Goal: Task Accomplishment & Management: Use online tool/utility

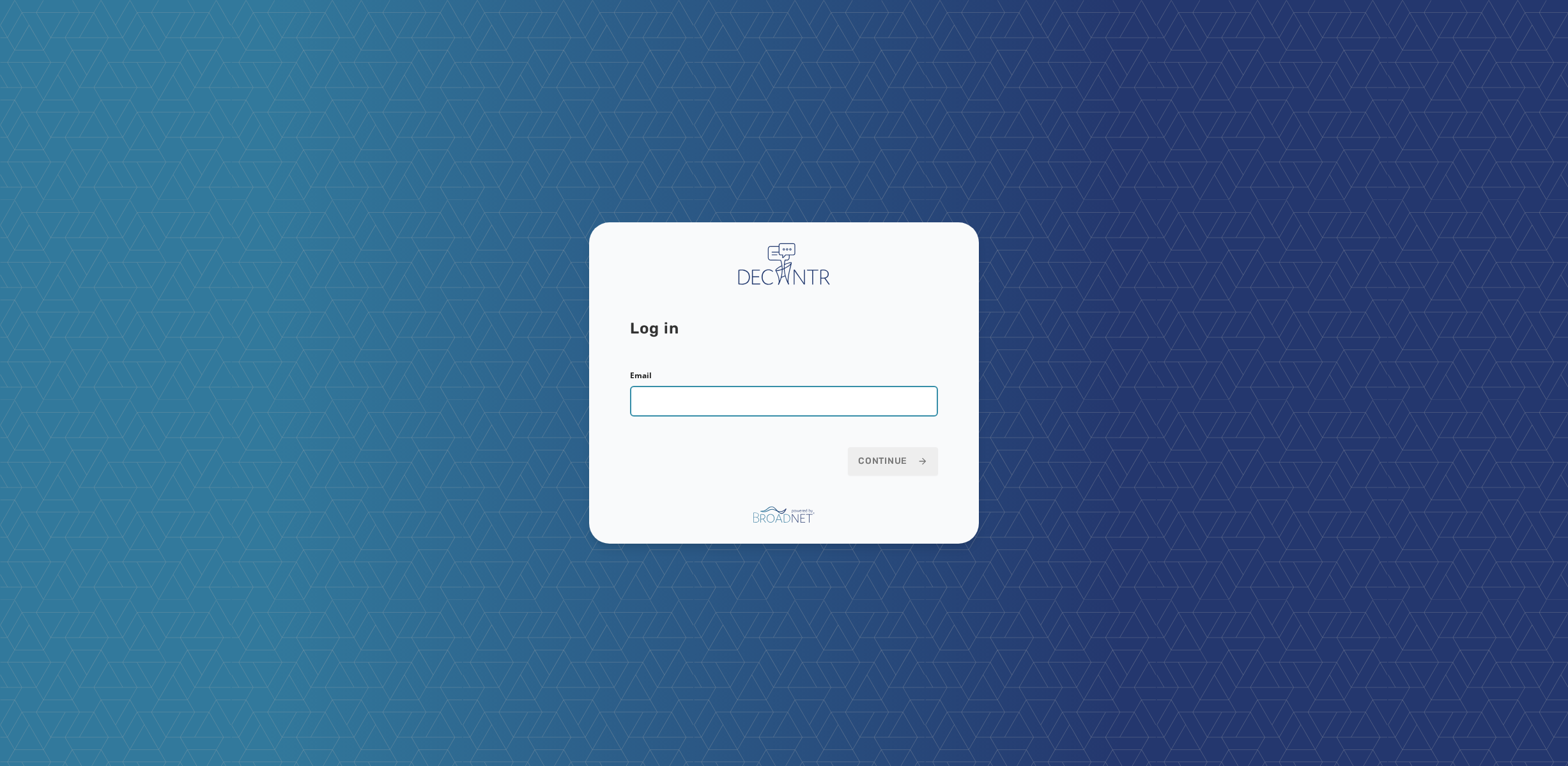
click at [678, 395] on input "Email" at bounding box center [784, 401] width 308 height 30
paste input "**********"
type input "**********"
click at [900, 458] on span "Continue" at bounding box center [892, 461] width 69 height 12
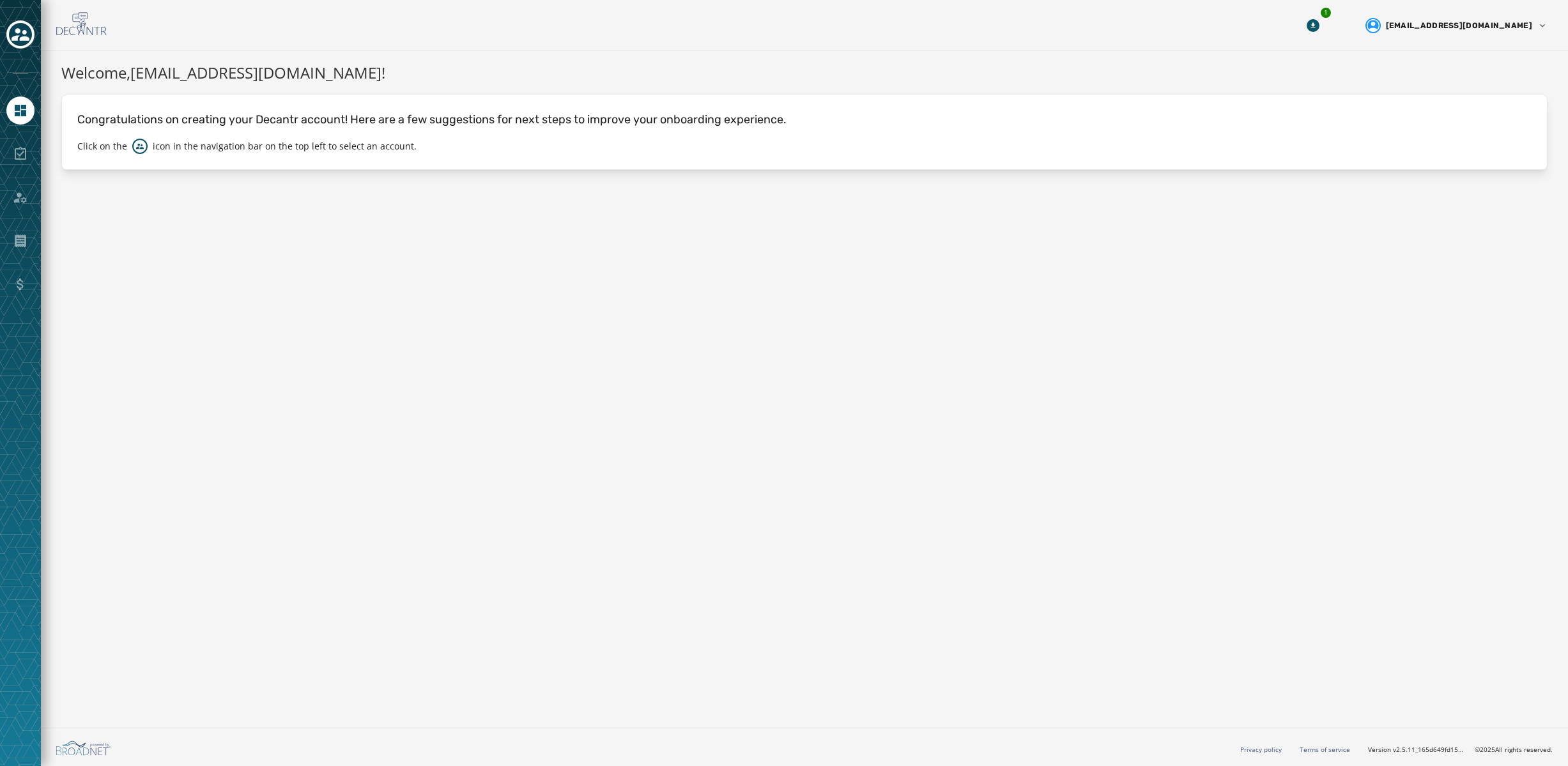
click at [13, 153] on div at bounding box center [20, 154] width 28 height 28
click at [28, 156] on div at bounding box center [20, 154] width 28 height 28
click at [17, 30] on icon "Toggle account select drawer" at bounding box center [20, 35] width 18 height 12
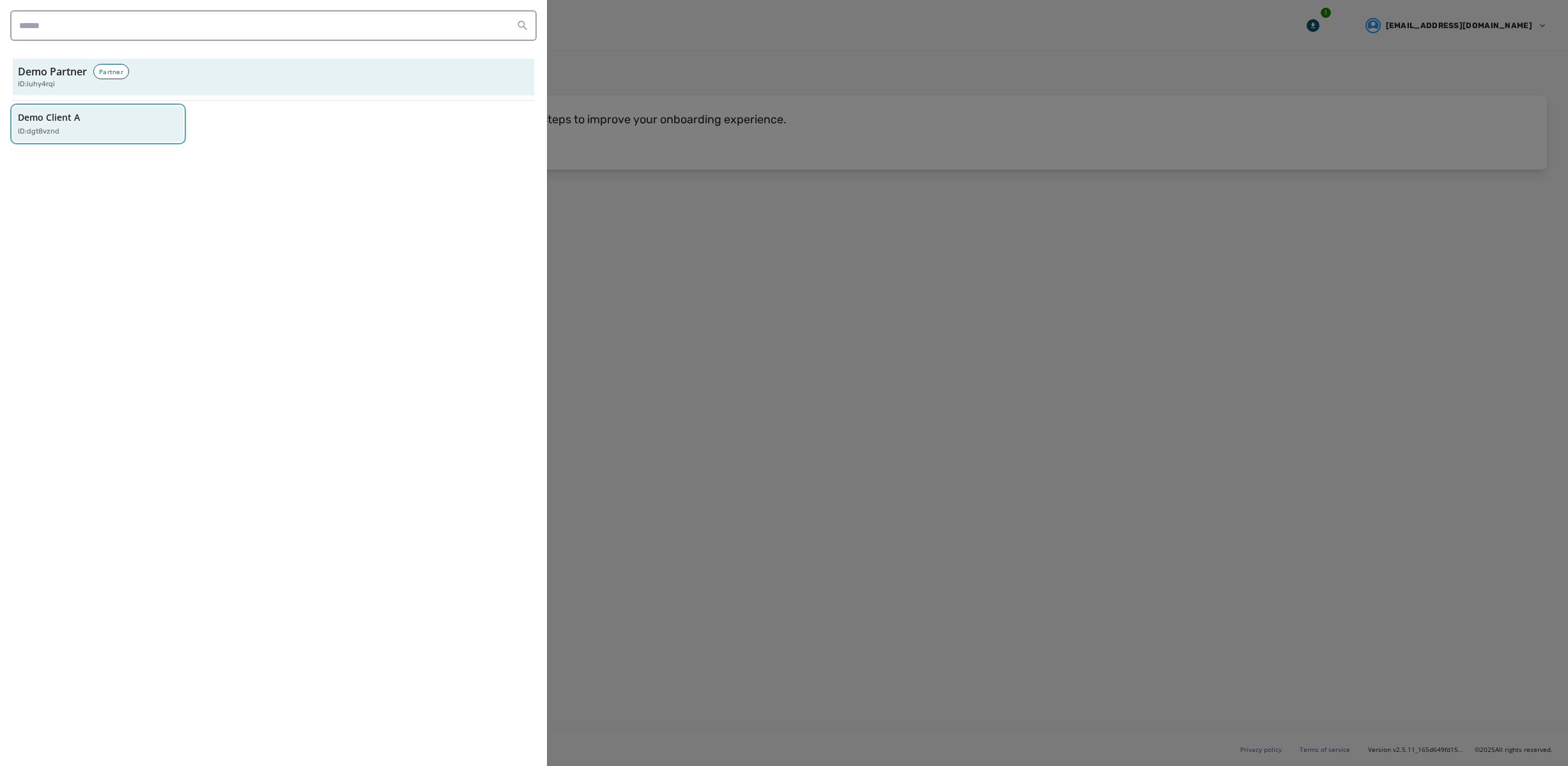
click at [55, 126] on p "ID: dgt8vznd" at bounding box center [38, 132] width 42 height 11
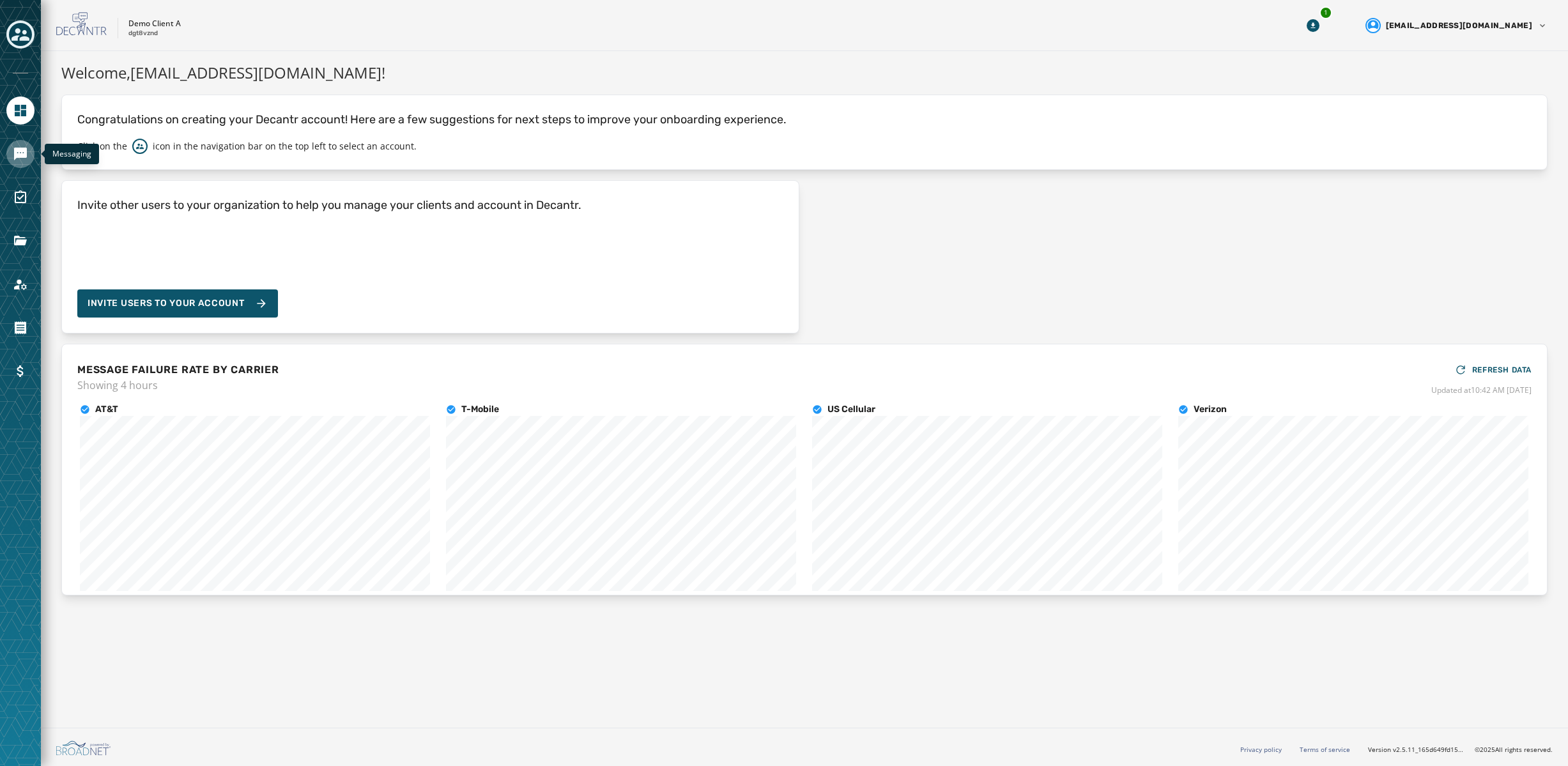
click at [15, 154] on icon "Navigate to Messaging" at bounding box center [20, 154] width 12 height 12
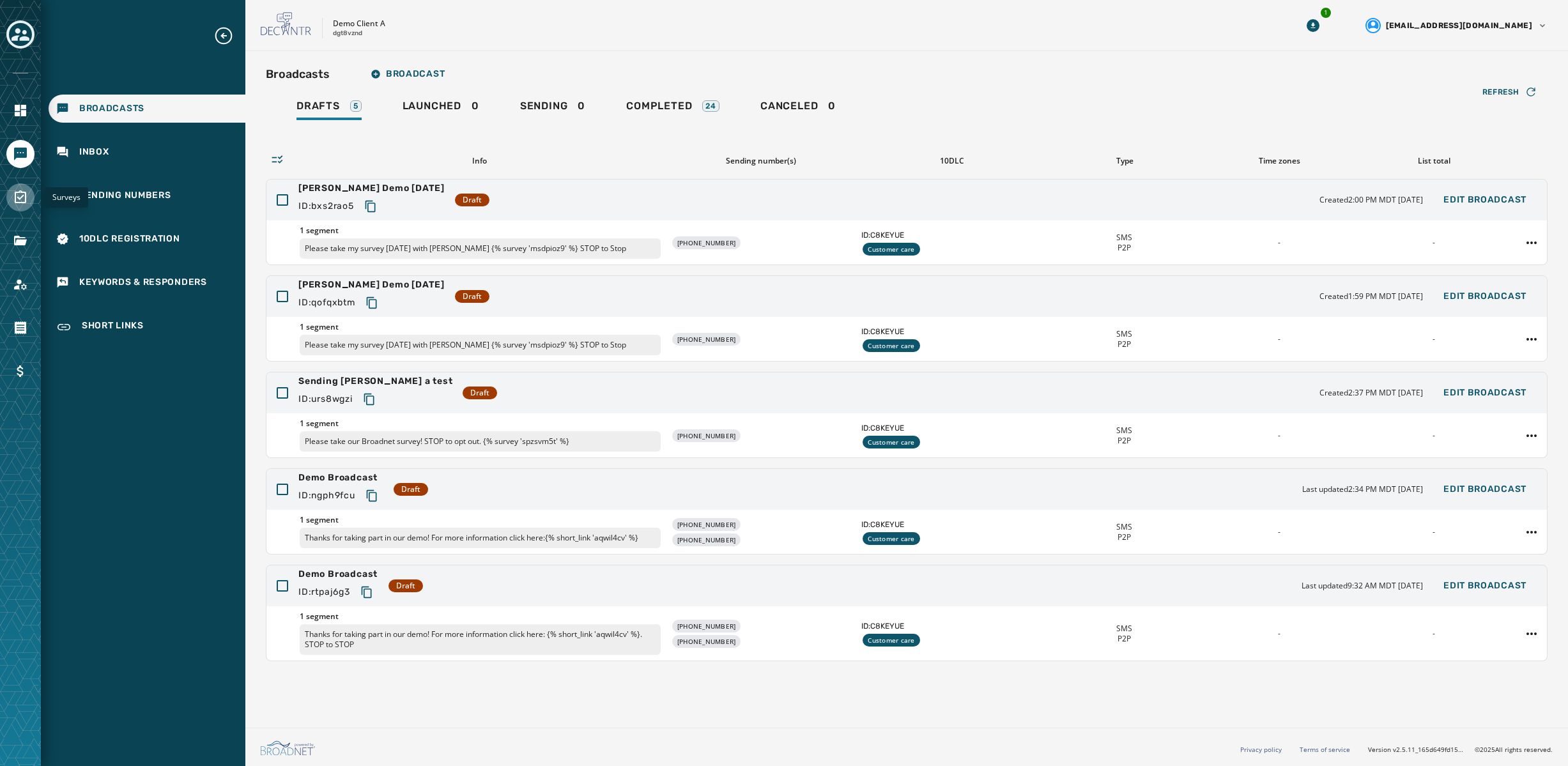
click at [16, 198] on icon "Navigate to Surveys" at bounding box center [20, 196] width 15 height 15
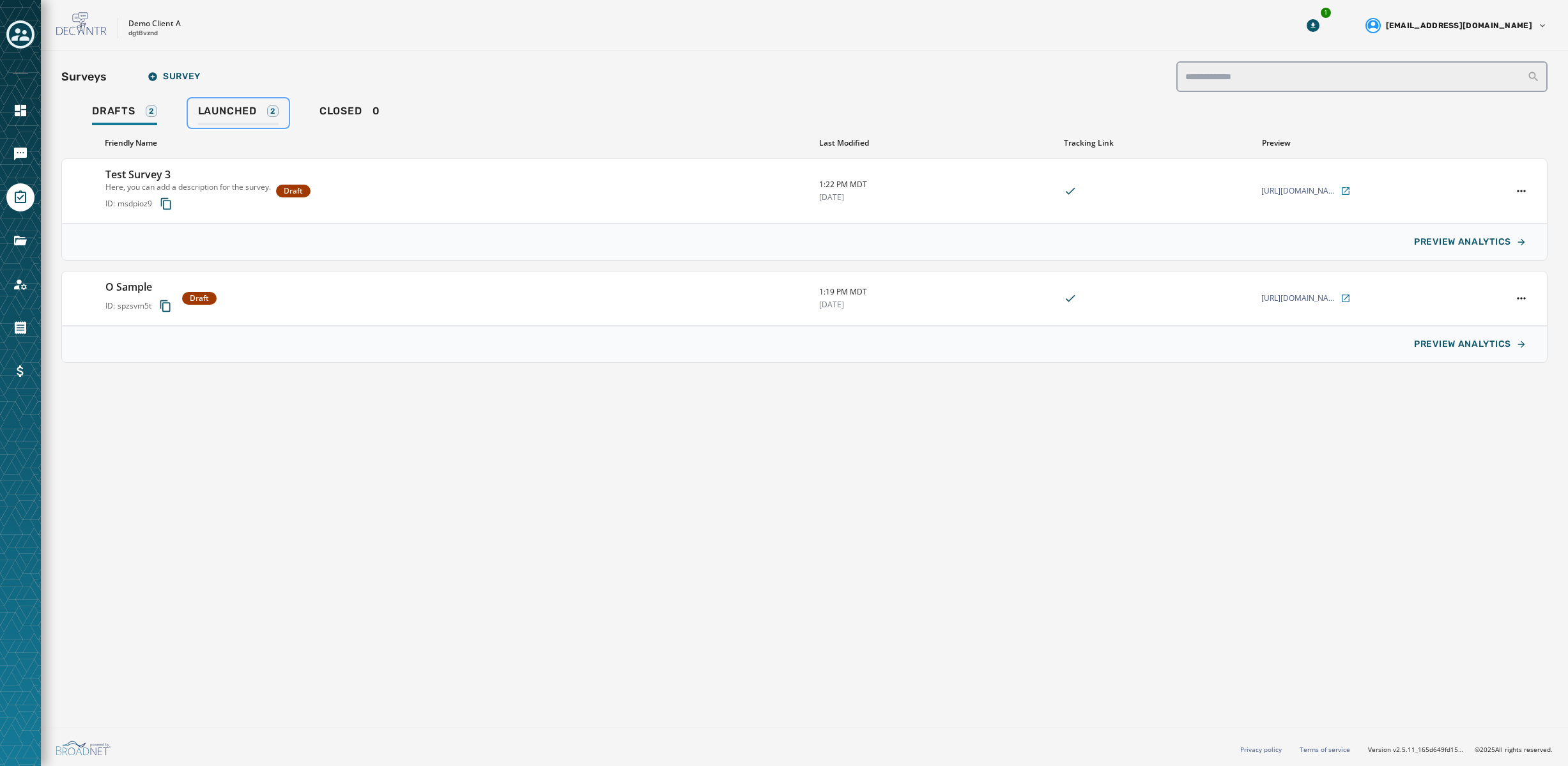
click at [237, 105] on span "Launched" at bounding box center [228, 111] width 59 height 12
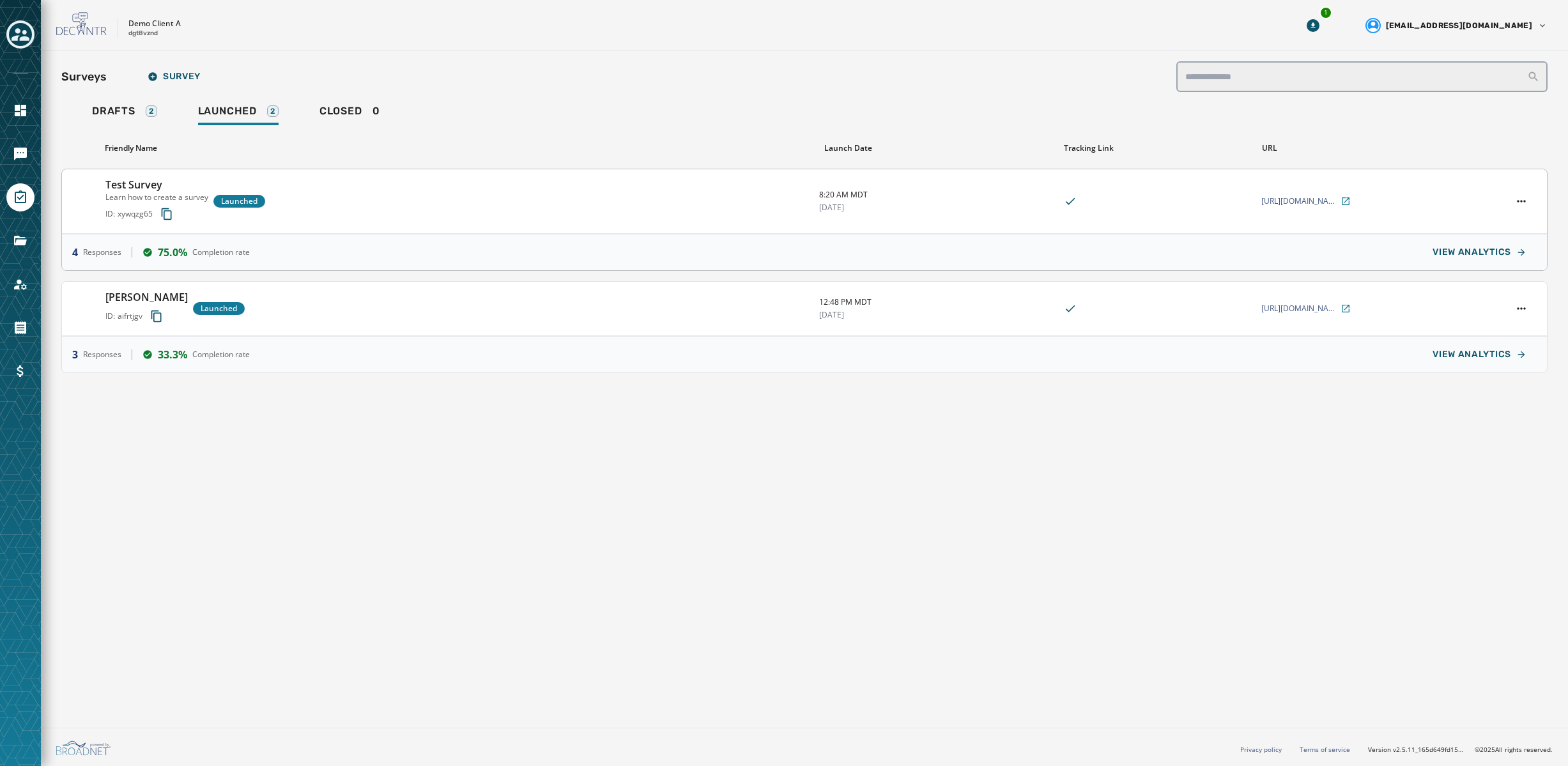
click at [418, 205] on div "Test Survey Learn how to create a survey ID: xywqzg65 Launched" at bounding box center [457, 201] width 703 height 49
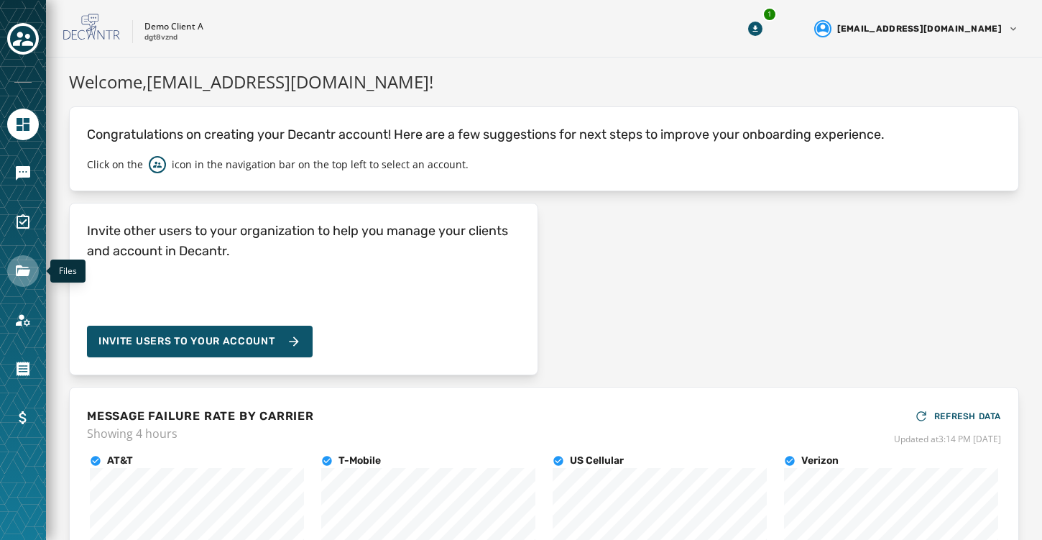
click at [22, 270] on icon "Navigate to Files" at bounding box center [23, 270] width 14 height 11
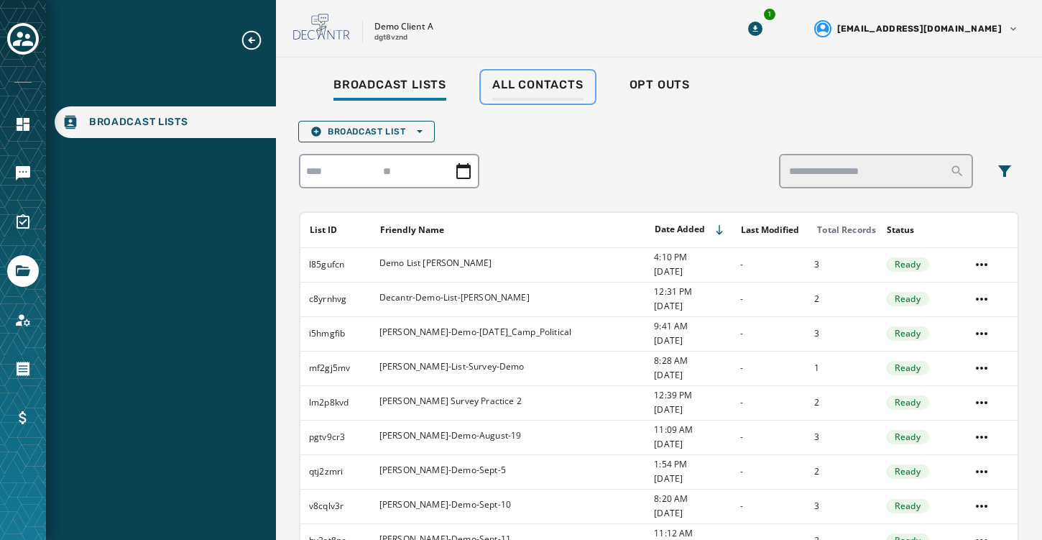
click at [526, 88] on span "All Contacts" at bounding box center [537, 85] width 91 height 14
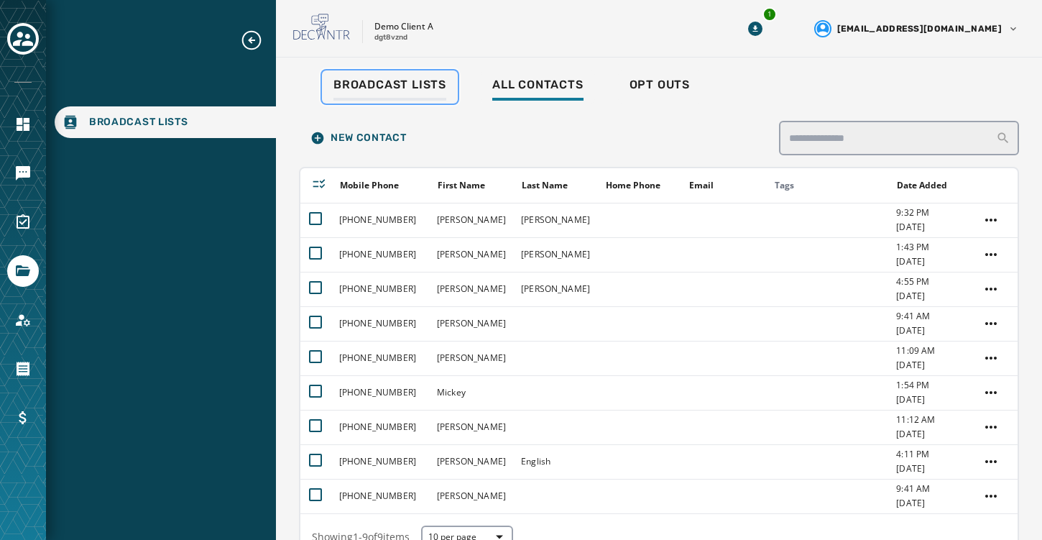
click at [390, 82] on span "Broadcast Lists" at bounding box center [389, 85] width 113 height 14
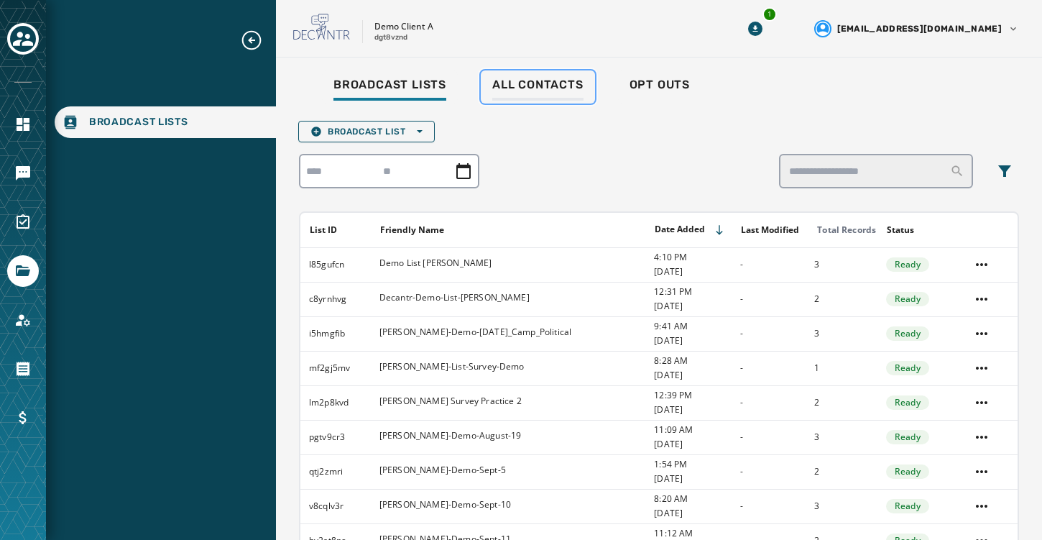
click at [545, 80] on span "All Contacts" at bounding box center [537, 85] width 91 height 14
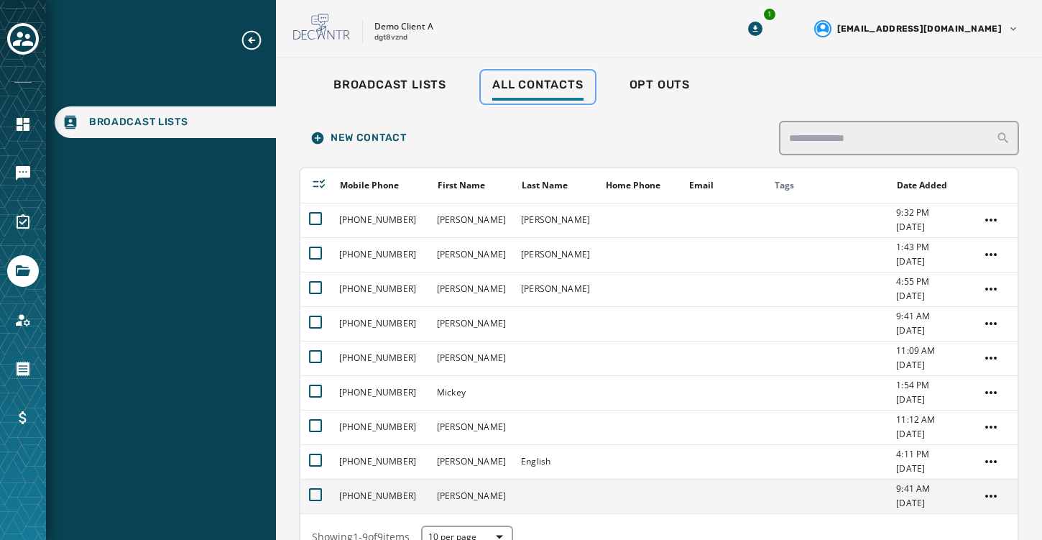
scroll to position [81, 0]
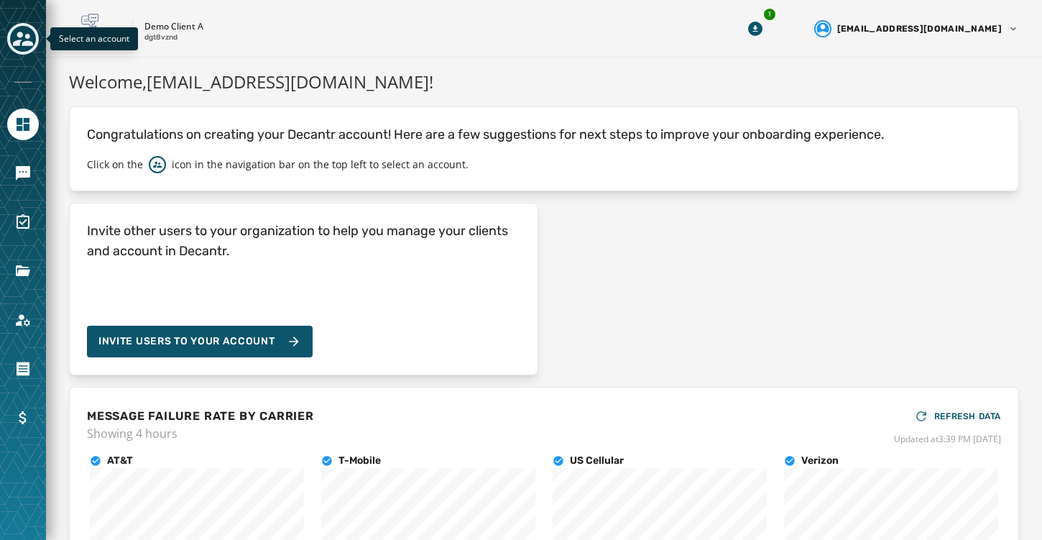
click at [19, 39] on icon "Toggle account select drawer" at bounding box center [23, 39] width 20 height 20
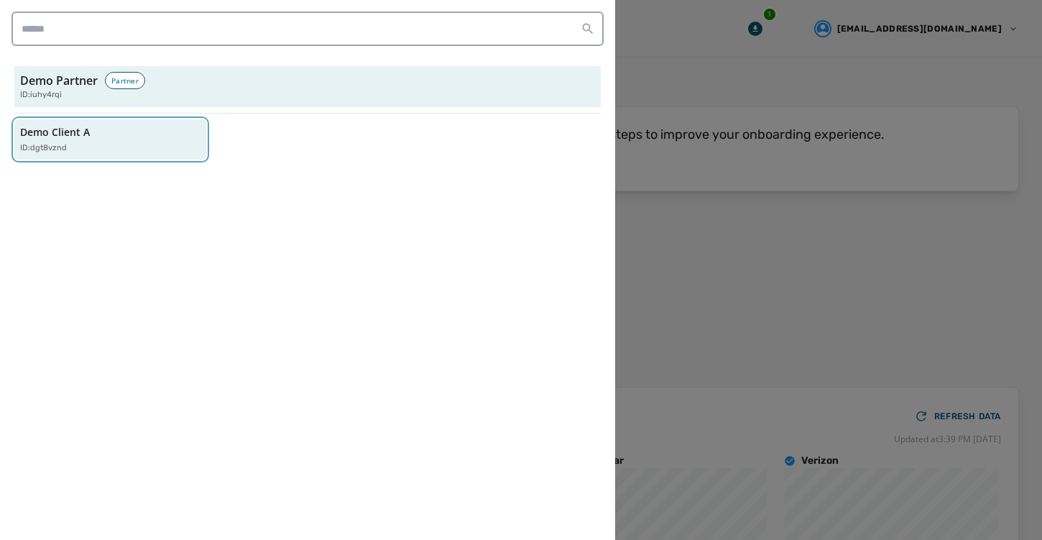
click at [55, 137] on p "Demo Client A" at bounding box center [55, 132] width 70 height 14
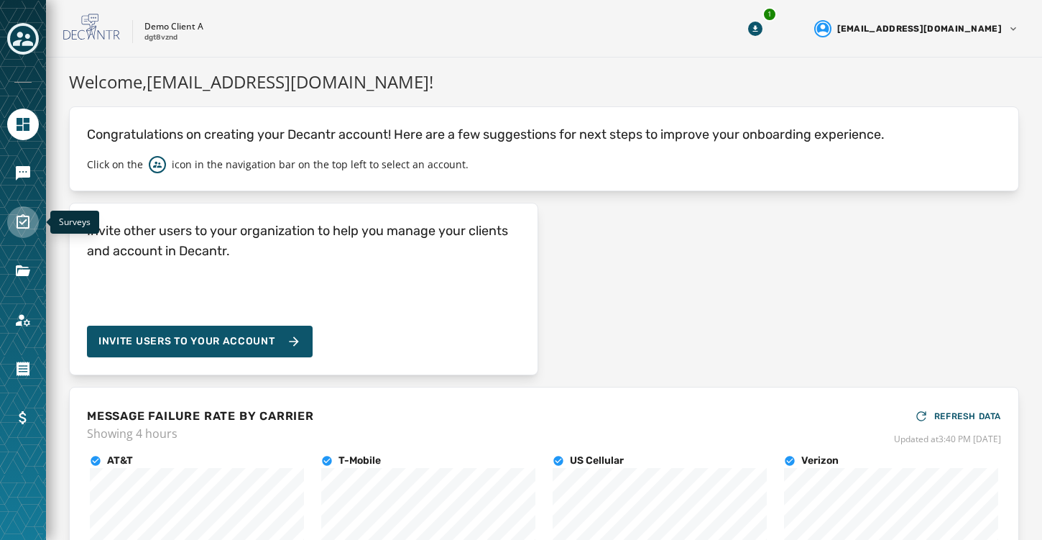
click at [20, 225] on icon "Navigate to Surveys" at bounding box center [22, 221] width 17 height 17
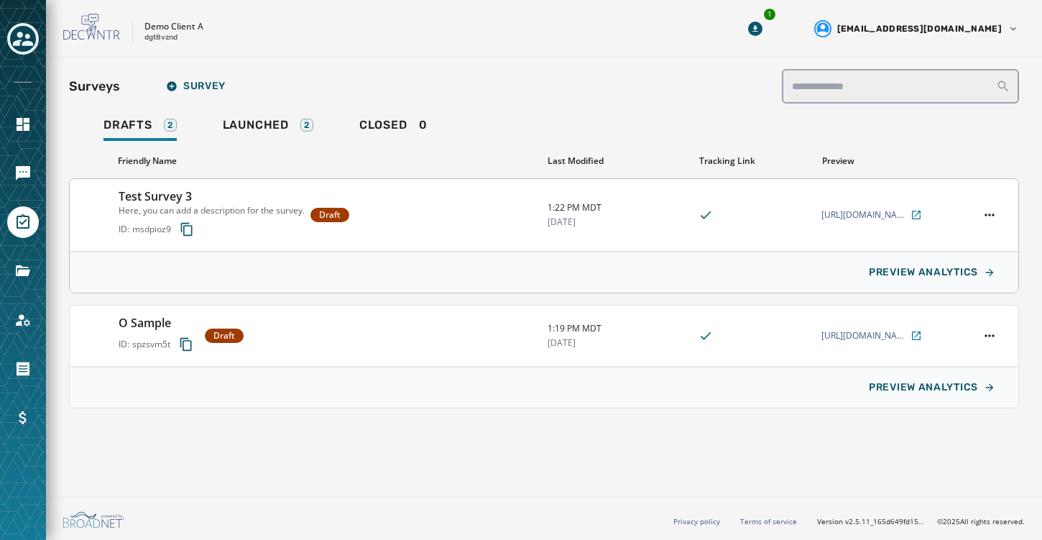
click at [251, 195] on h3 "Test Survey 3" at bounding box center [212, 196] width 186 height 17
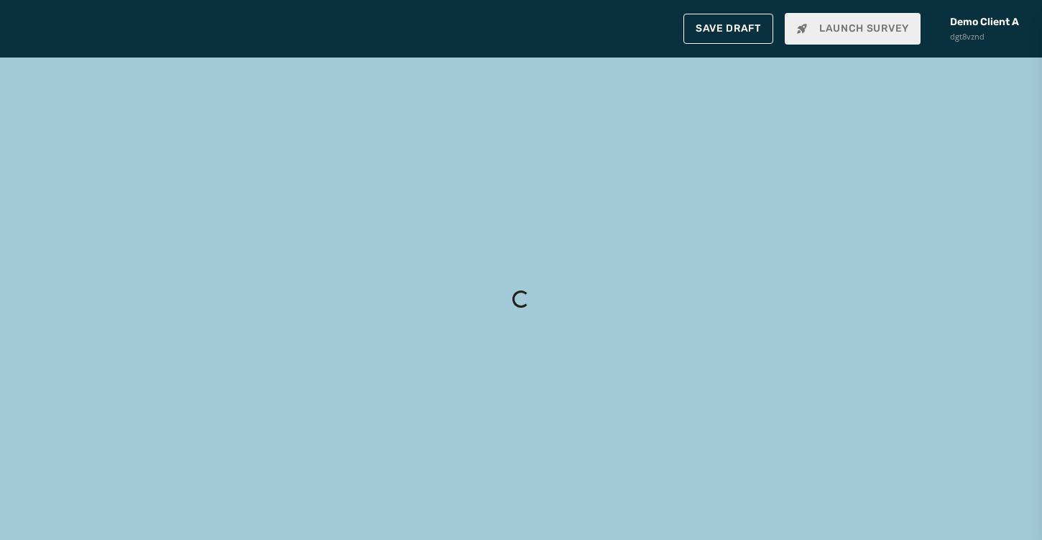
type input "**********"
type textarea "**********"
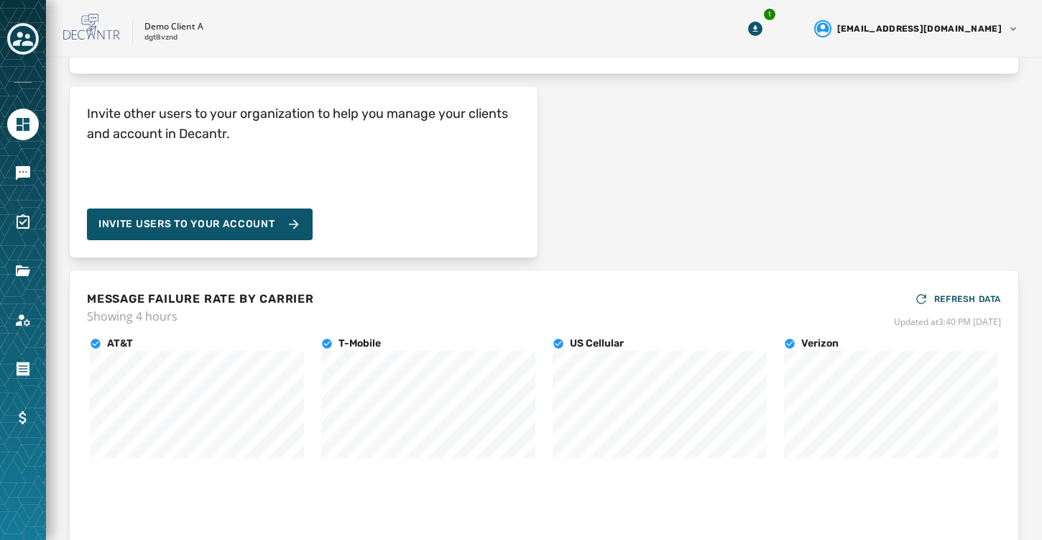
scroll to position [119, 0]
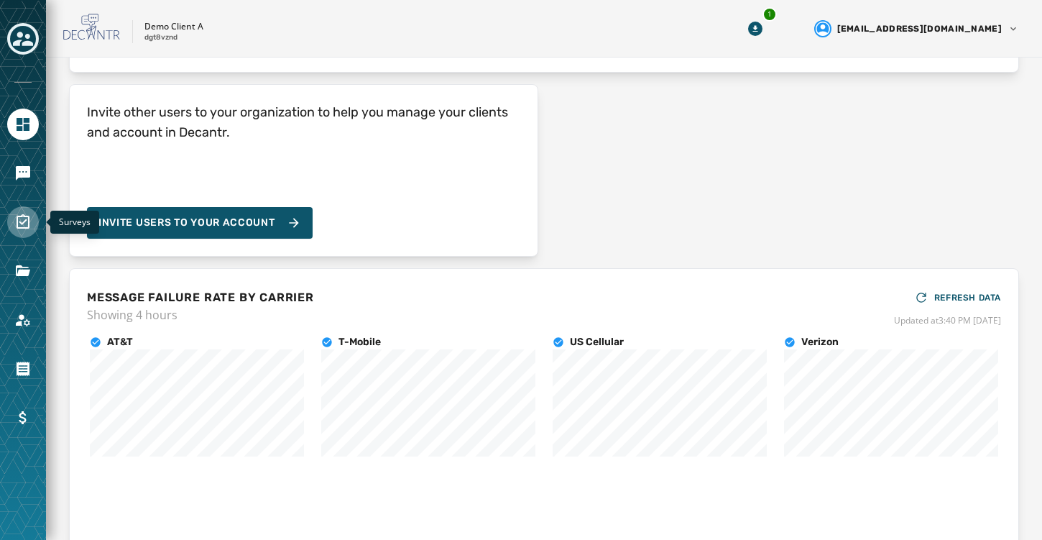
click at [21, 220] on icon "Navigate to Surveys" at bounding box center [22, 221] width 17 height 17
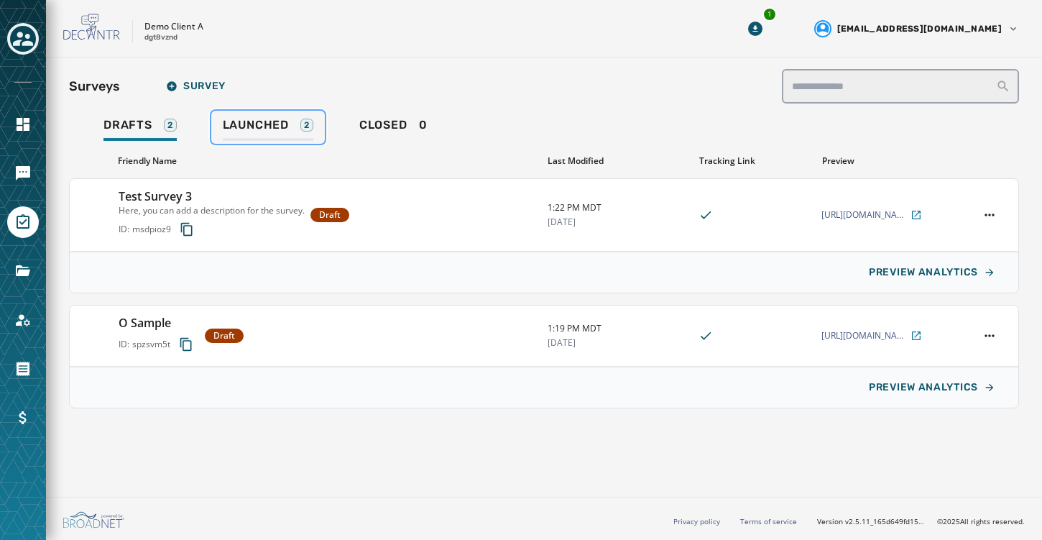
click at [251, 131] on span "Launched" at bounding box center [256, 125] width 66 height 14
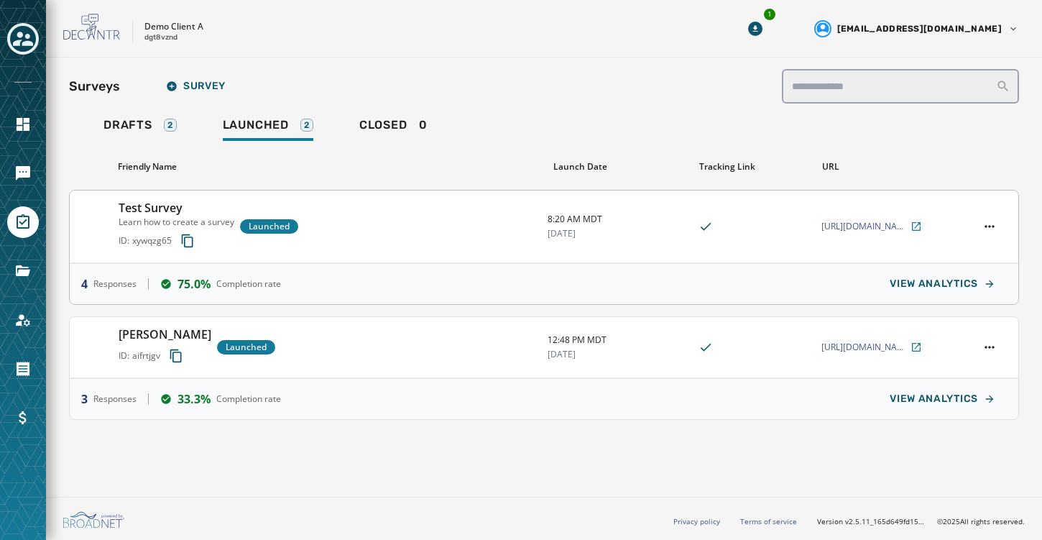
click at [413, 229] on div "Test Survey Learn how to create a survey ID: xywqzg65 Launched" at bounding box center [328, 226] width 418 height 55
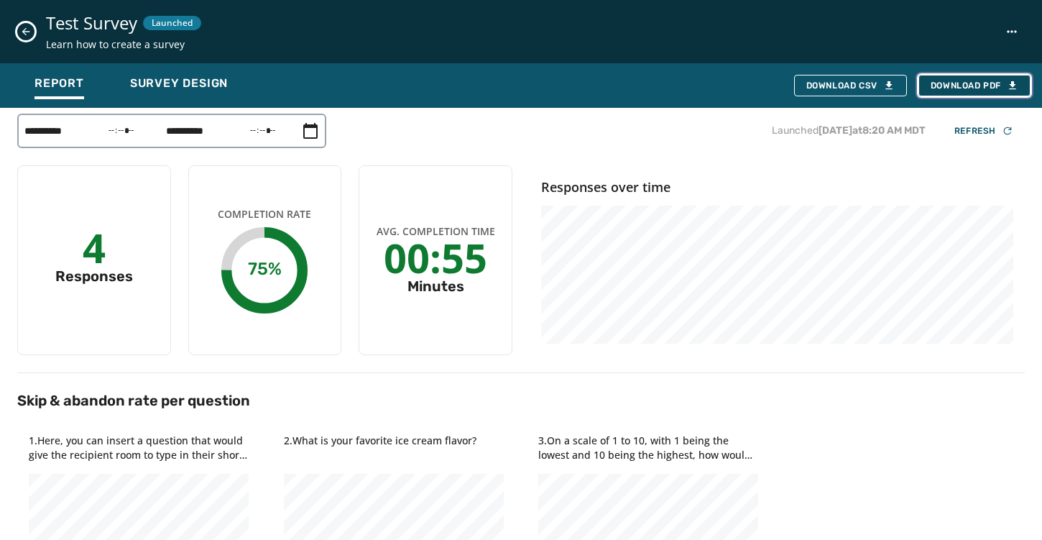
click at [1009, 89] on icon "button" at bounding box center [1012, 85] width 6 height 8
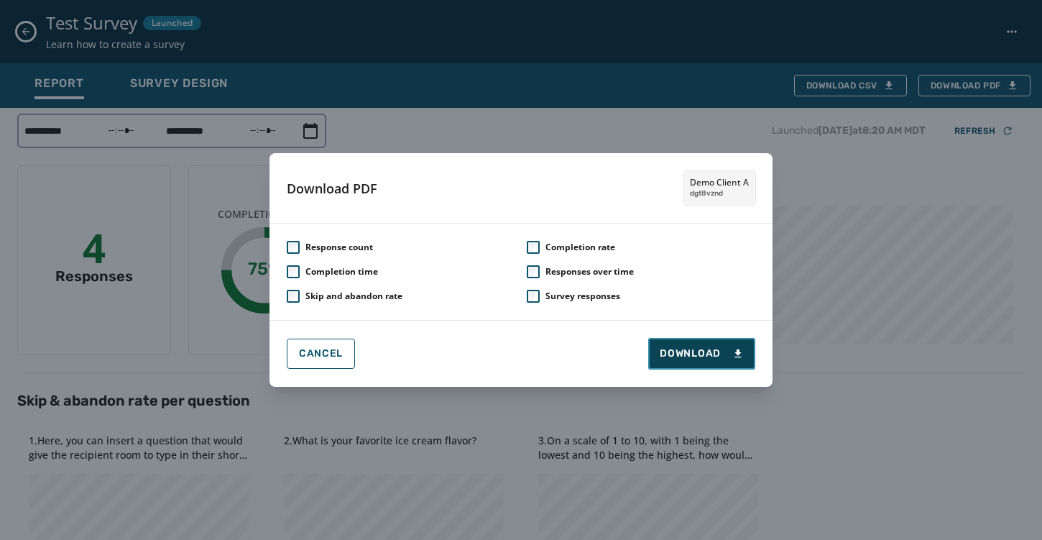
click at [734, 356] on icon at bounding box center [737, 353] width 11 height 11
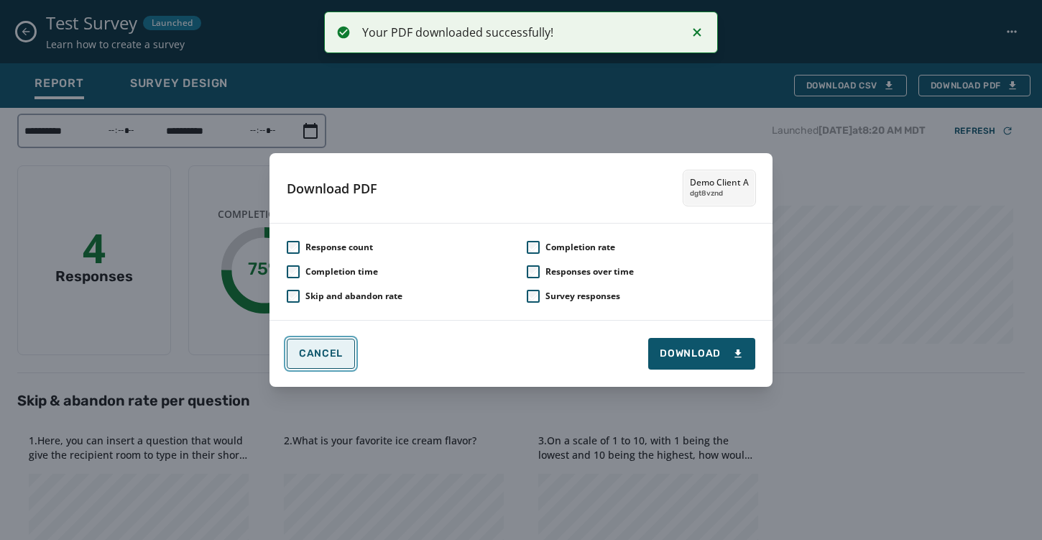
click at [320, 352] on span "Cancel" at bounding box center [321, 353] width 44 height 11
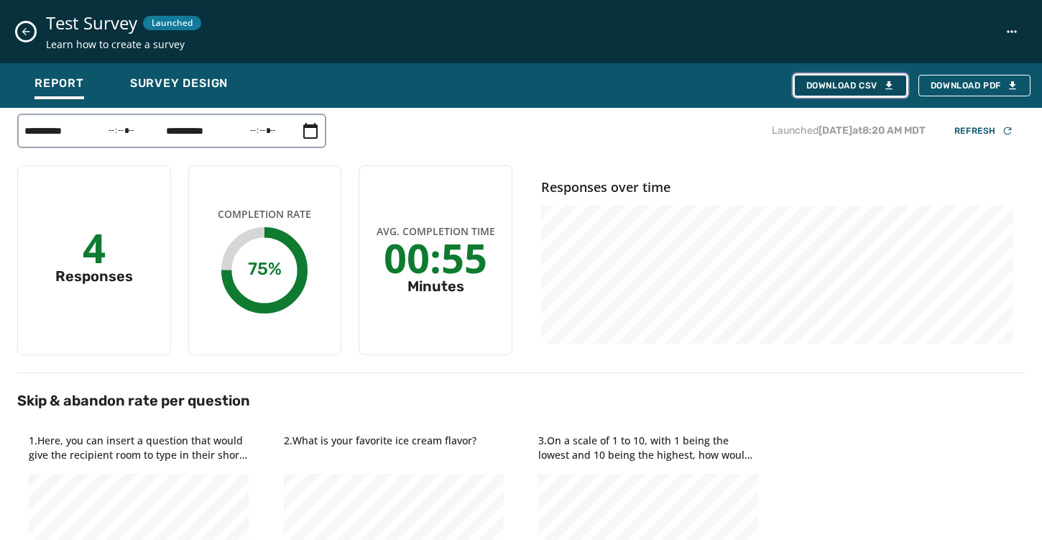
click at [890, 83] on icon "button" at bounding box center [888, 85] width 11 height 11
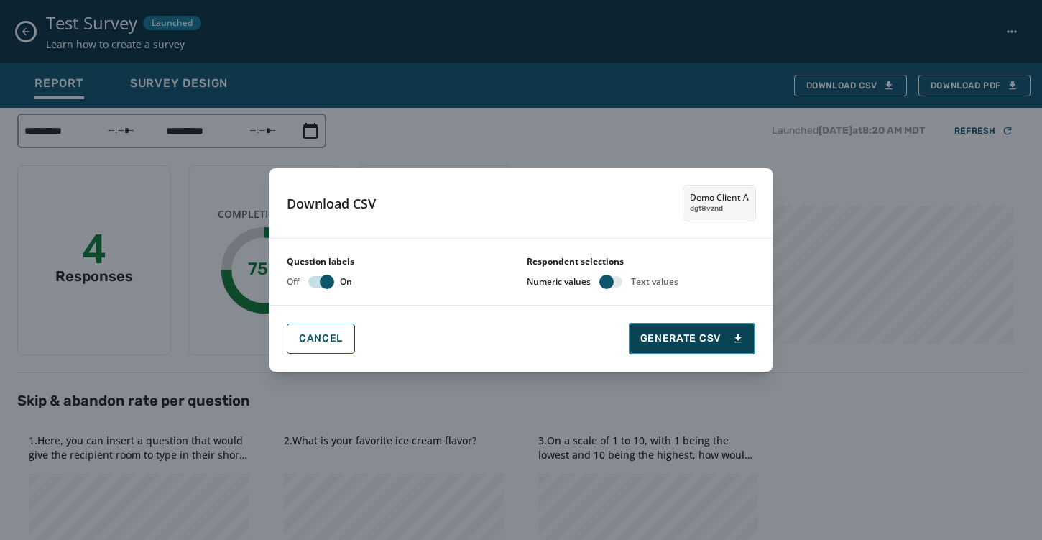
click at [688, 335] on span "Generate CSV" at bounding box center [691, 338] width 103 height 14
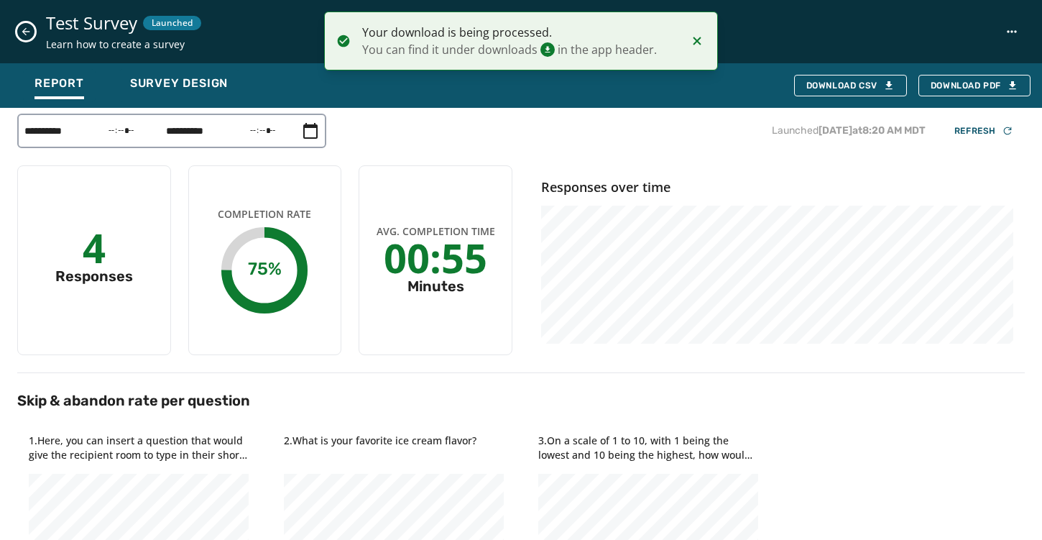
click at [548, 49] on icon "Notifications (F8)" at bounding box center [547, 49] width 14 height 14
click at [1017, 34] on html "**********" at bounding box center [521, 270] width 1042 height 540
click at [799, 50] on html "**********" at bounding box center [521, 270] width 1042 height 540
click at [545, 51] on icon "Notifications (F8)" at bounding box center [547, 49] width 14 height 14
click at [696, 38] on icon "Notifications (F8)" at bounding box center [696, 40] width 17 height 17
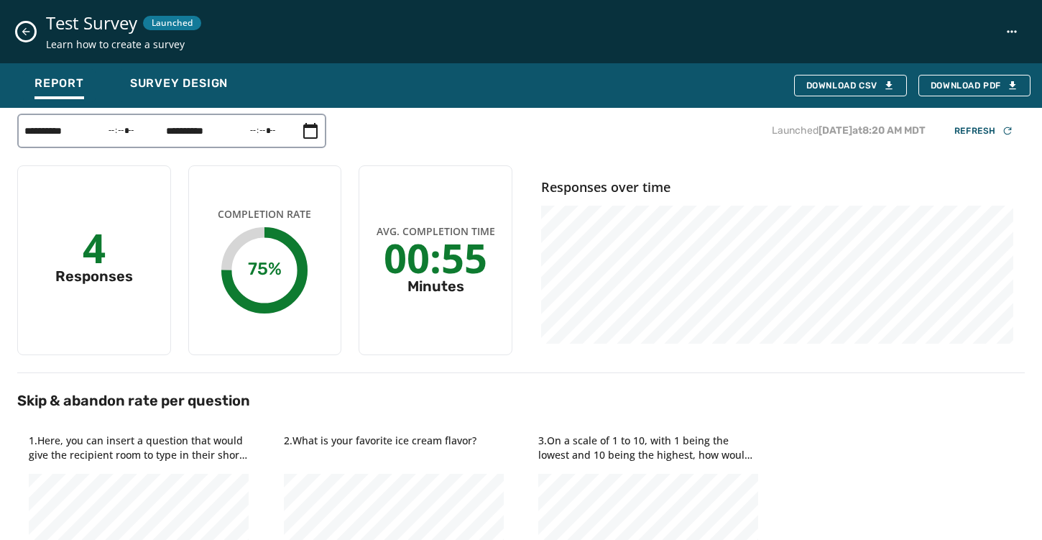
click at [27, 28] on icon "Close survey details drawer" at bounding box center [25, 31] width 11 height 11
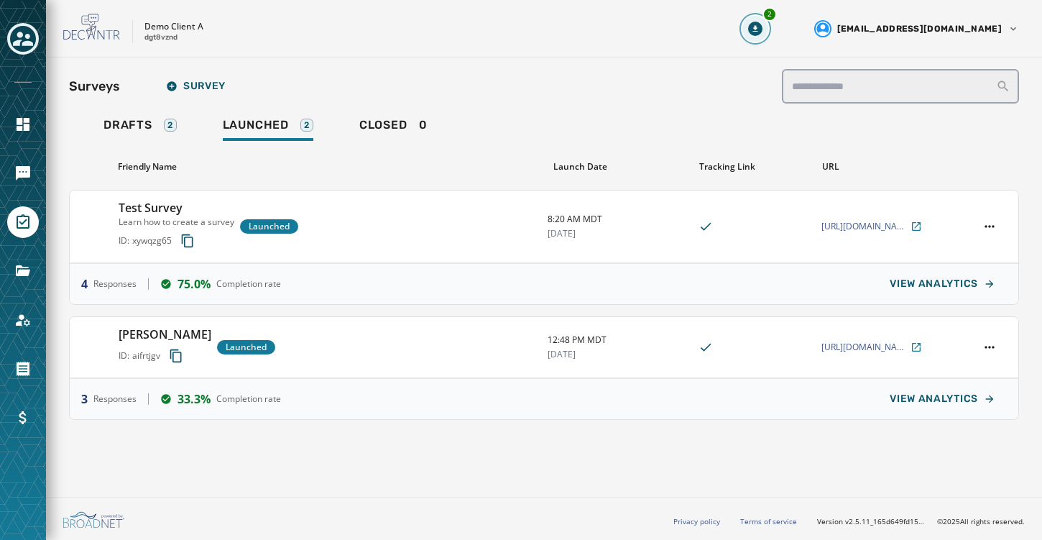
click at [777, 14] on div "2" at bounding box center [770, 14] width 14 height 14
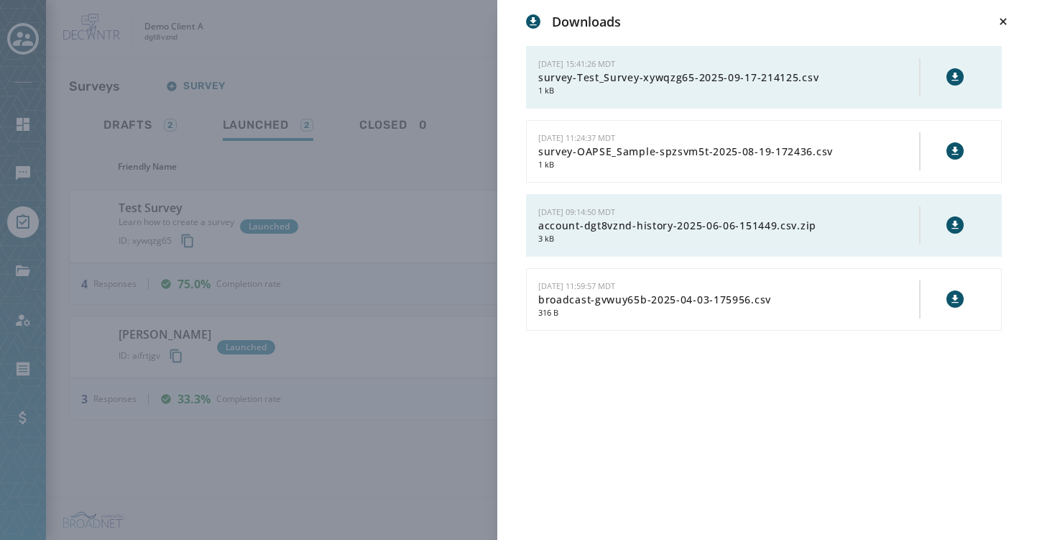
click at [953, 74] on icon at bounding box center [954, 76] width 11 height 11
